Goal: Task Accomplishment & Management: Manage account settings

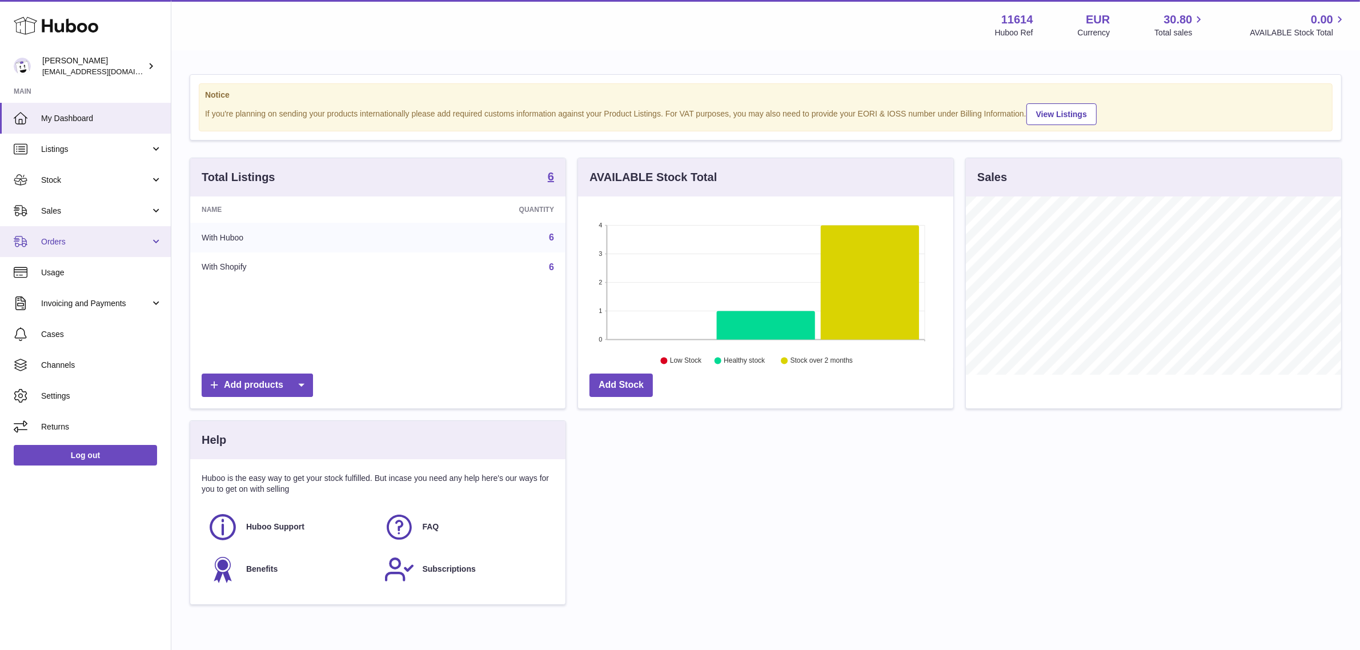
scroll to position [178, 375]
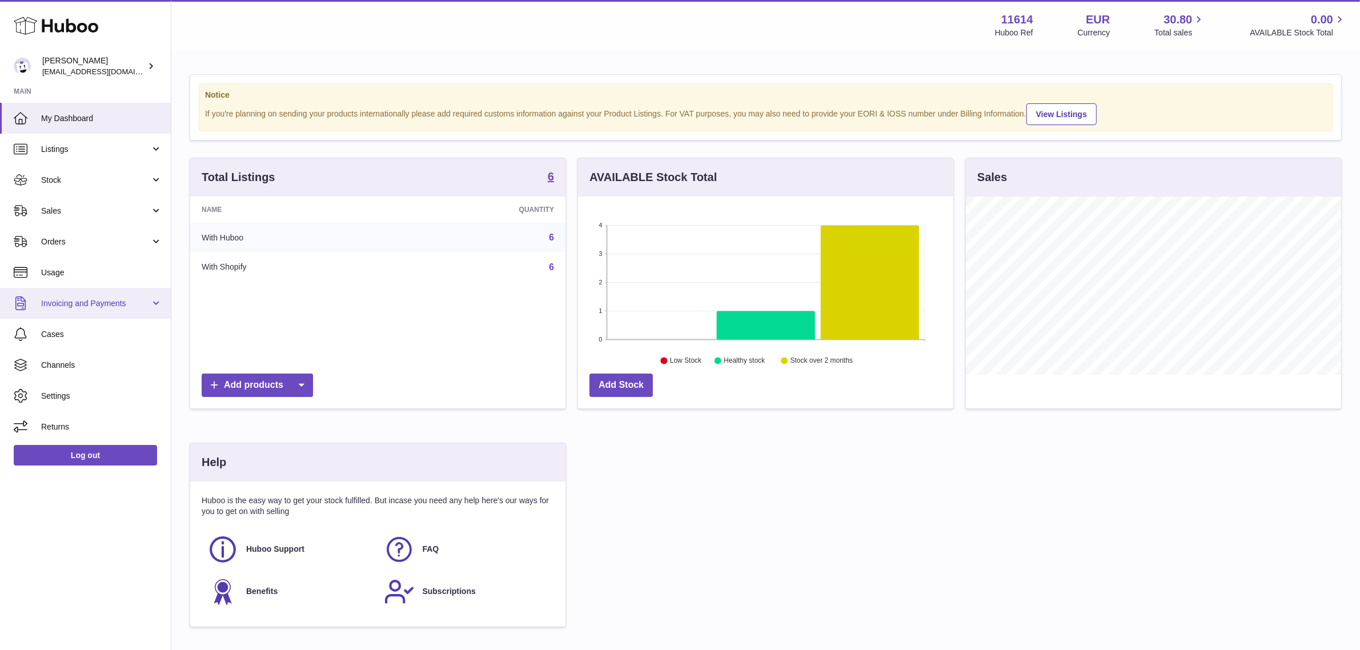
click at [93, 299] on span "Invoicing and Payments" at bounding box center [95, 303] width 109 height 11
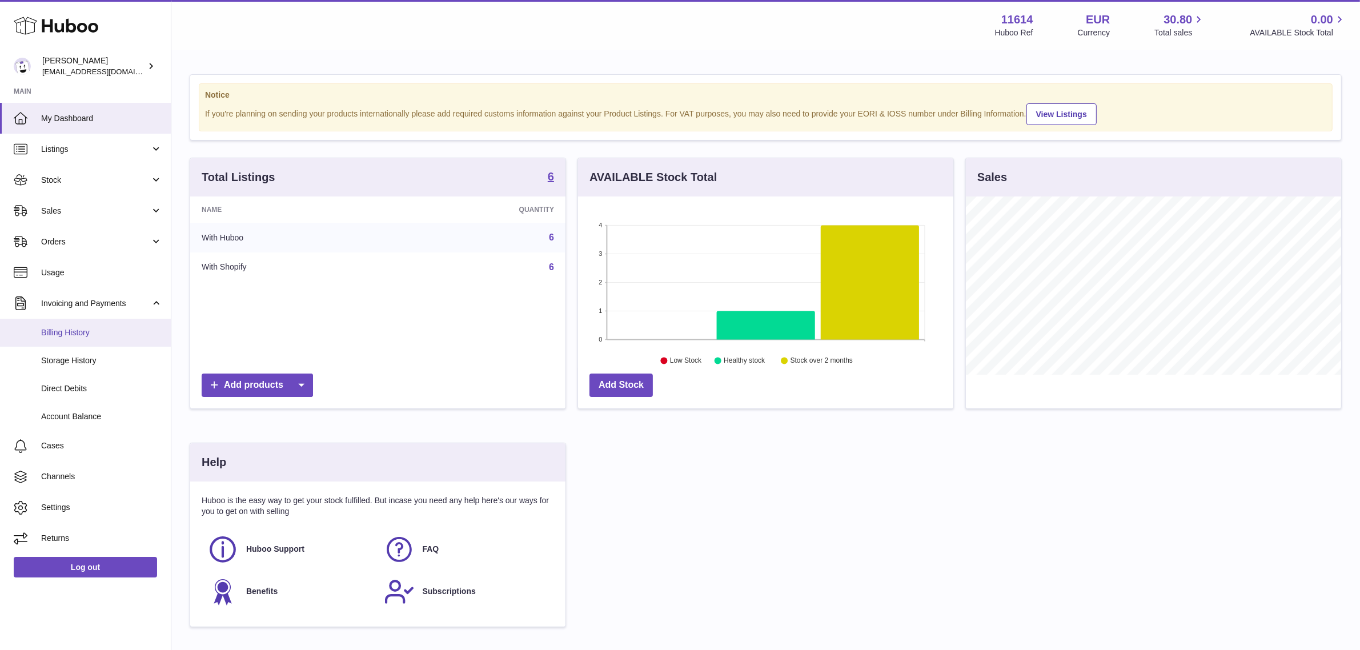
click at [91, 334] on span "Billing History" at bounding box center [101, 332] width 121 height 11
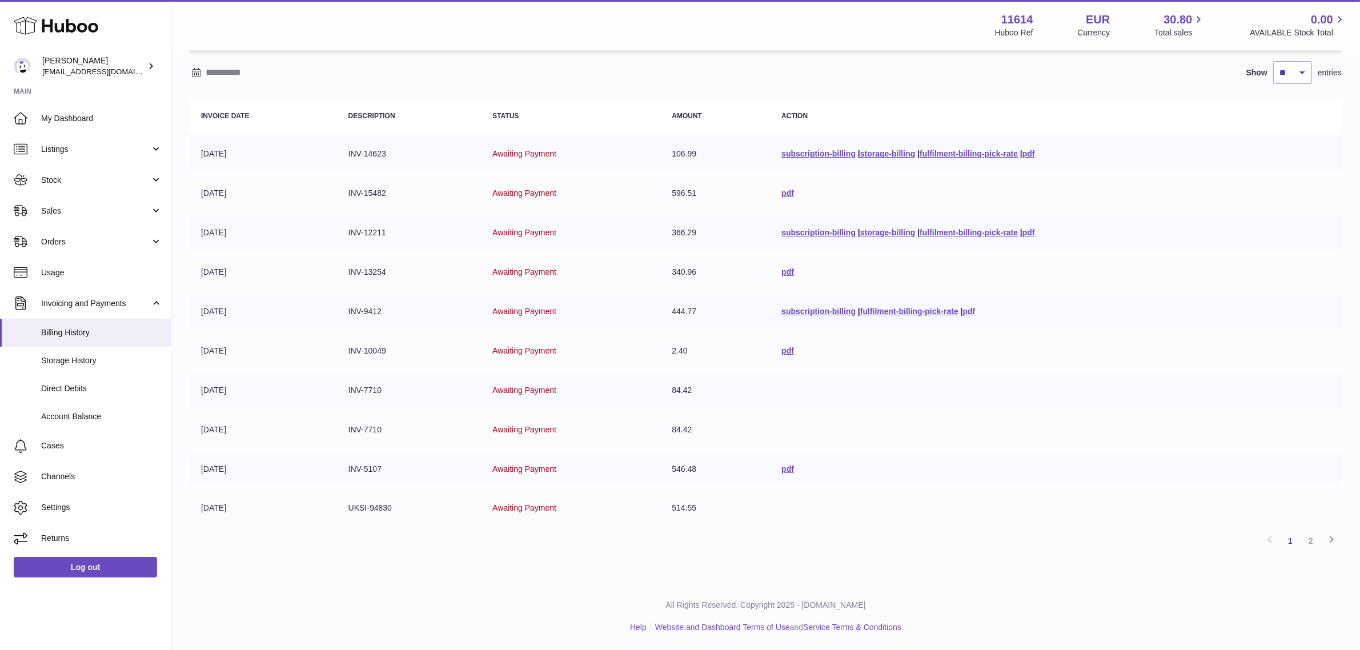
scroll to position [93, 0]
click at [1315, 550] on link "2" at bounding box center [1311, 541] width 21 height 21
